Goal: Information Seeking & Learning: Learn about a topic

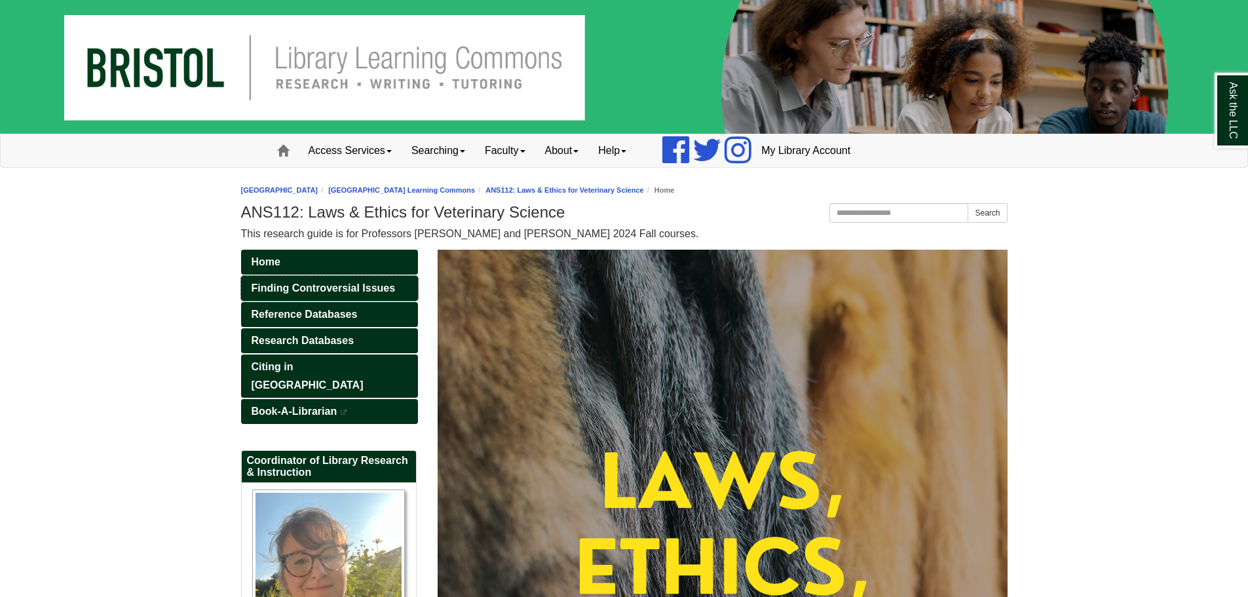
click at [368, 284] on span "Finding Controversial Issues" at bounding box center [324, 287] width 144 height 11
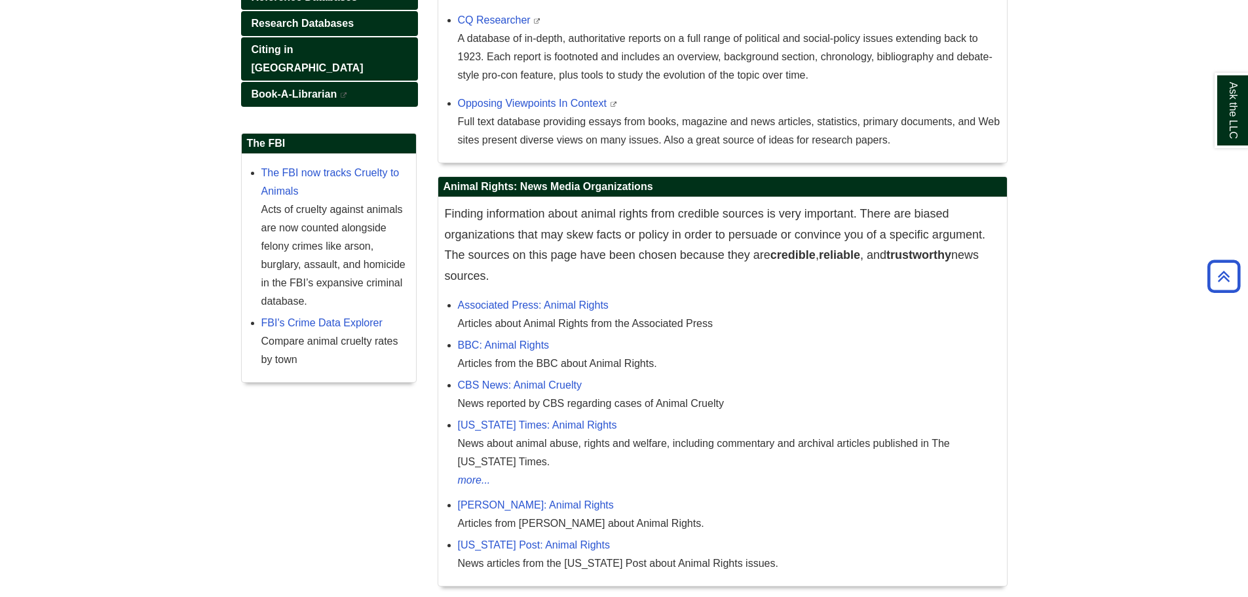
scroll to position [393, 0]
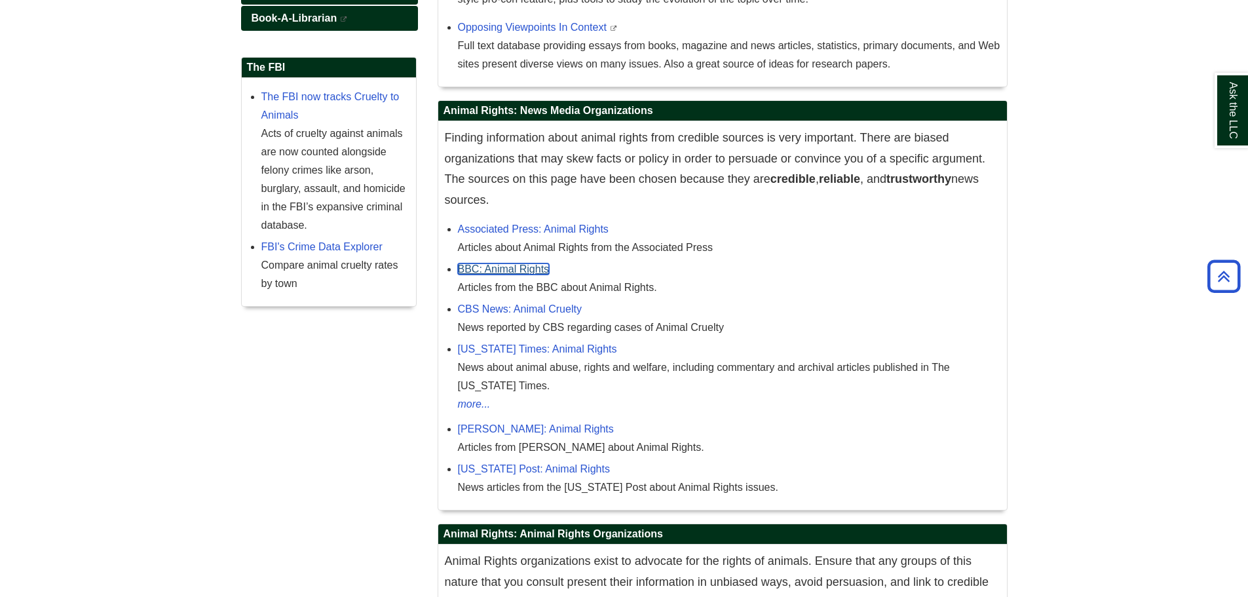
click at [542, 264] on link "BBC: Animal Rights" at bounding box center [504, 268] width 92 height 11
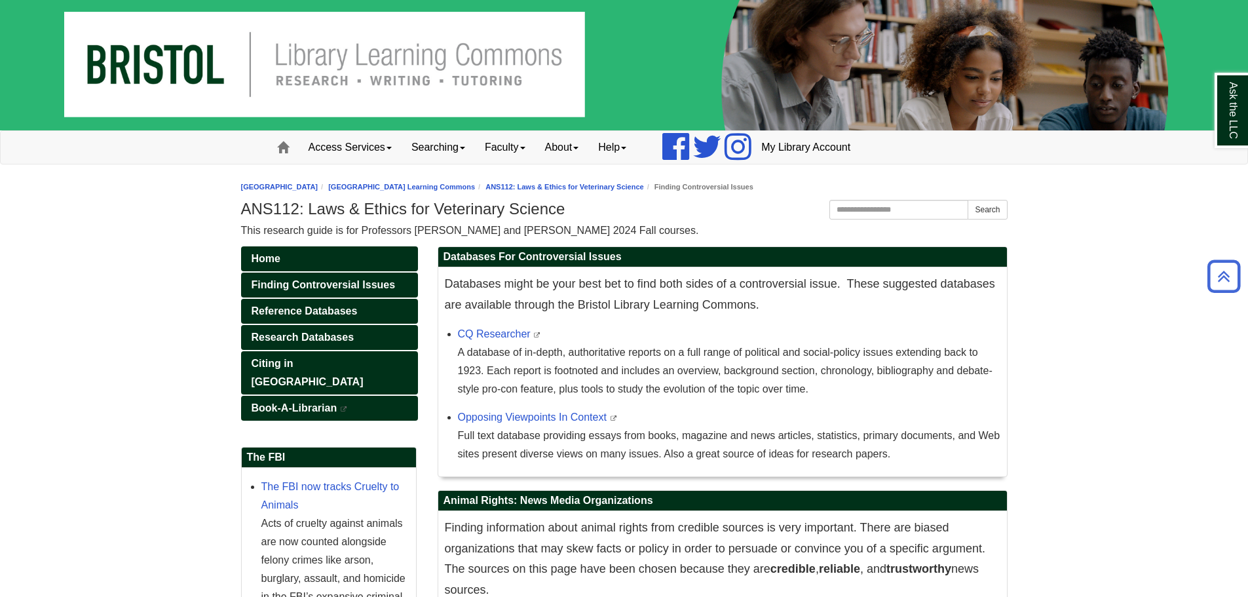
scroll to position [0, 0]
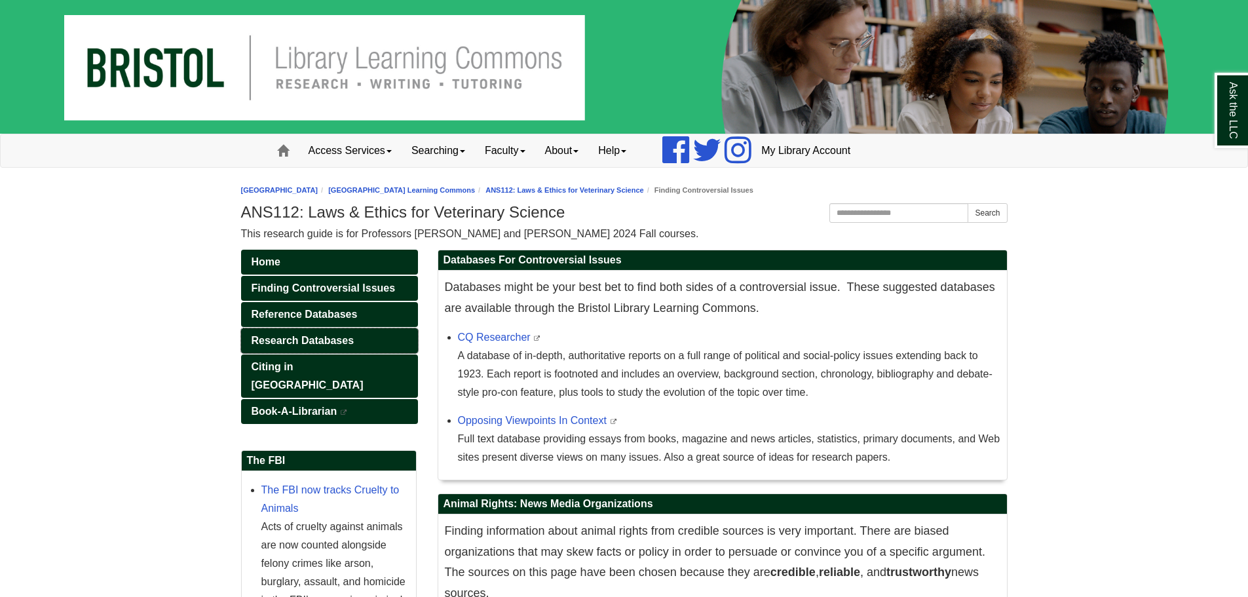
click at [345, 339] on span "Research Databases" at bounding box center [303, 340] width 103 height 11
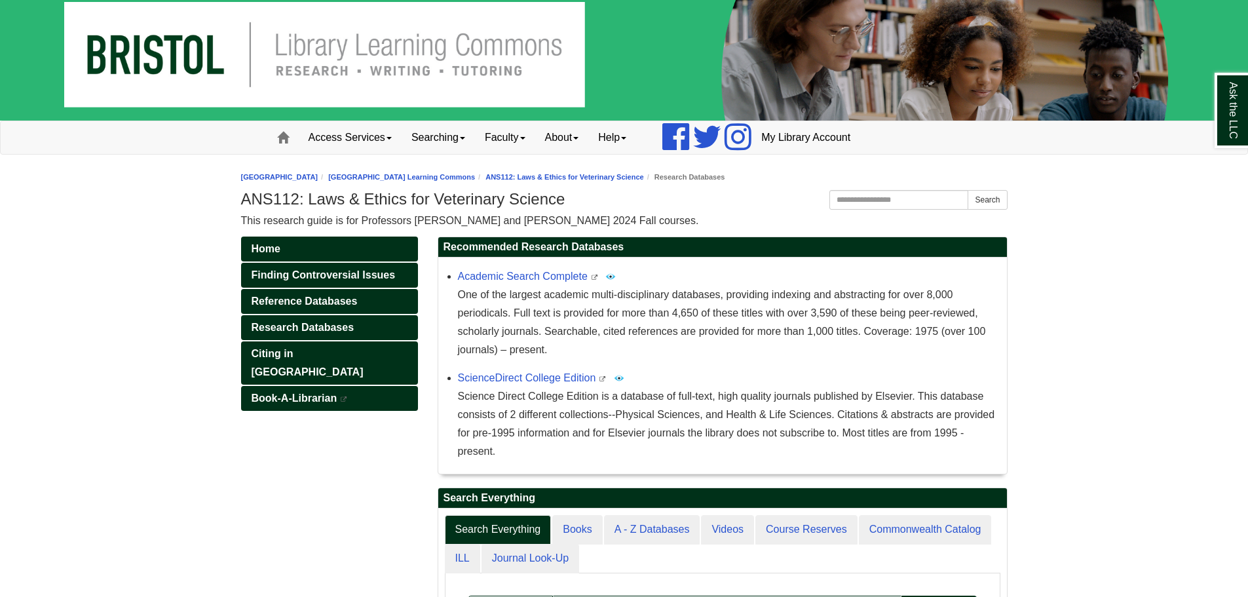
scroll to position [194, 0]
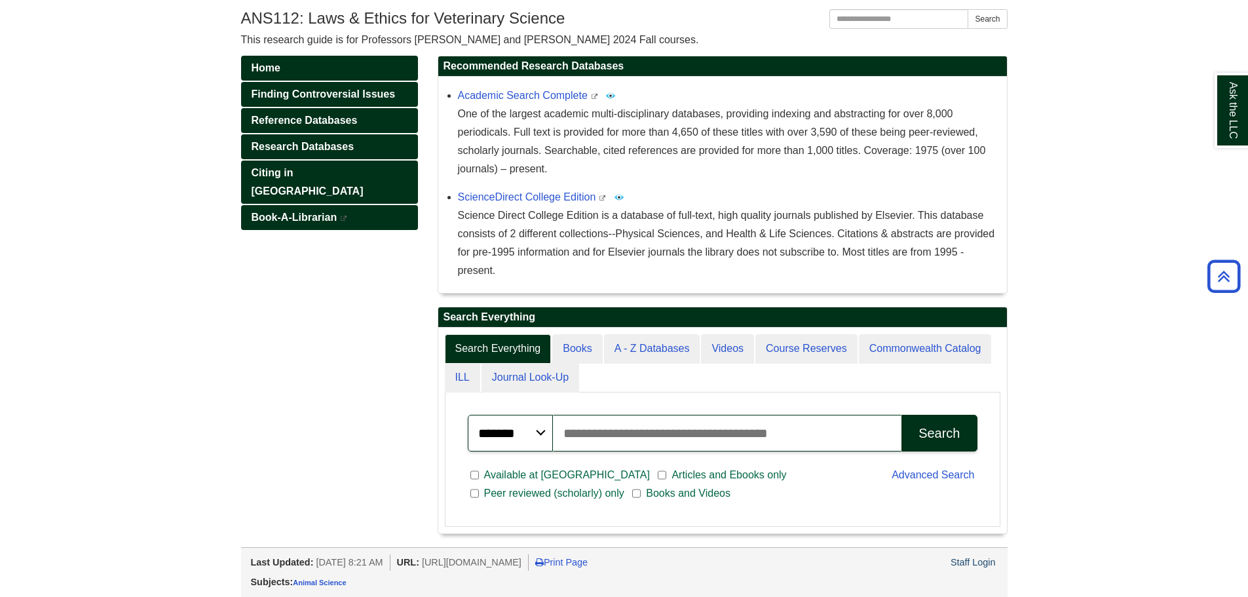
click at [620, 430] on input "Search articles, books, journals & more" at bounding box center [727, 433] width 349 height 37
click at [608, 436] on input "Search articles, books, journals & more" at bounding box center [727, 433] width 349 height 37
type input "**********"
click at [913, 424] on button "Search" at bounding box center [939, 433] width 75 height 37
